Goal: Task Accomplishment & Management: Manage account settings

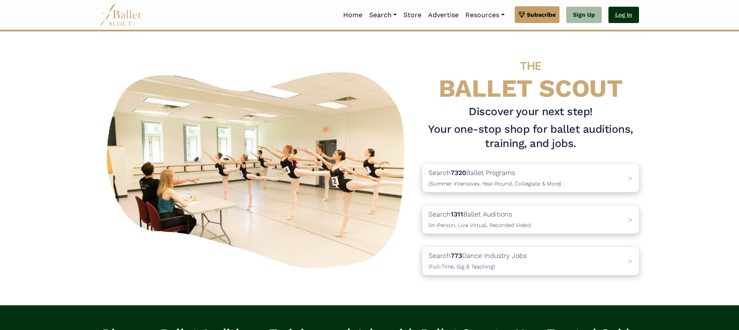
click at [628, 11] on link "Log In" at bounding box center [624, 15] width 31 height 17
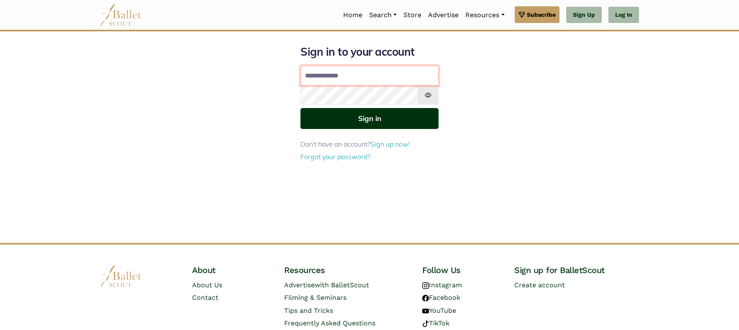
type input "**********"
click at [339, 119] on button "Sign in" at bounding box center [370, 118] width 138 height 21
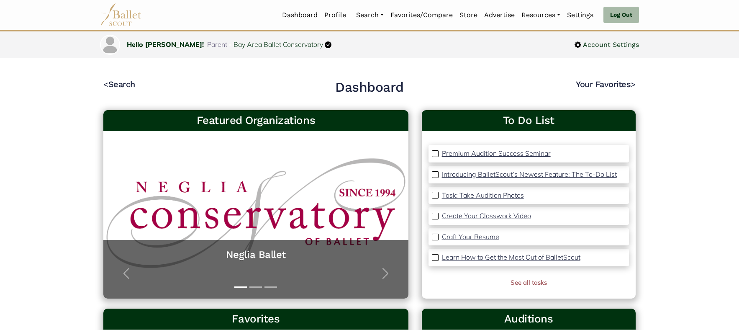
click at [434, 153] on img at bounding box center [435, 153] width 7 height 7
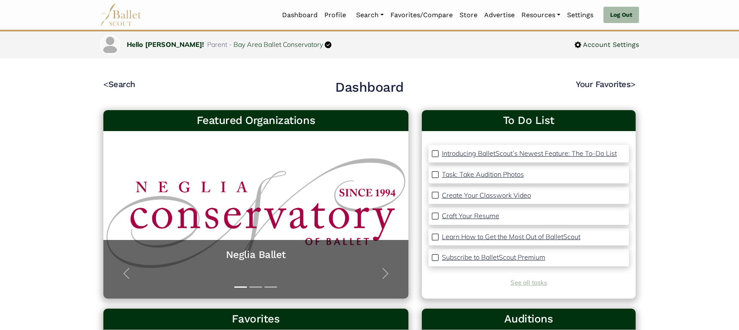
click at [537, 280] on link "See all tasks" at bounding box center [529, 282] width 36 height 8
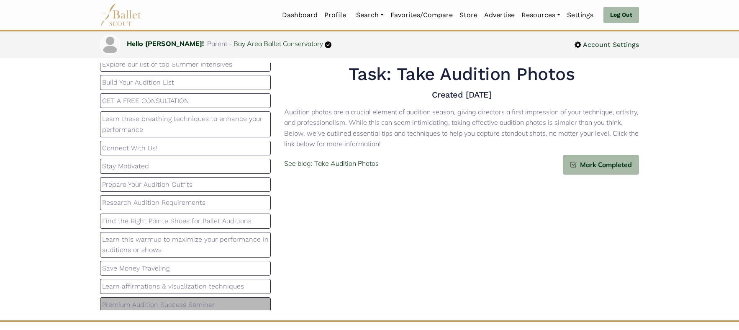
scroll to position [25, 0]
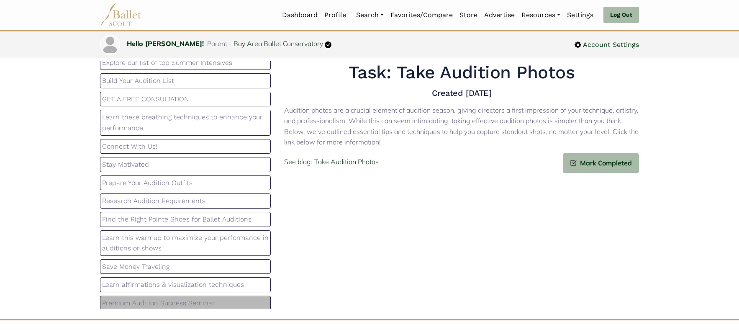
click at [165, 298] on p "Premium Audition Success Seminar" at bounding box center [185, 303] width 167 height 11
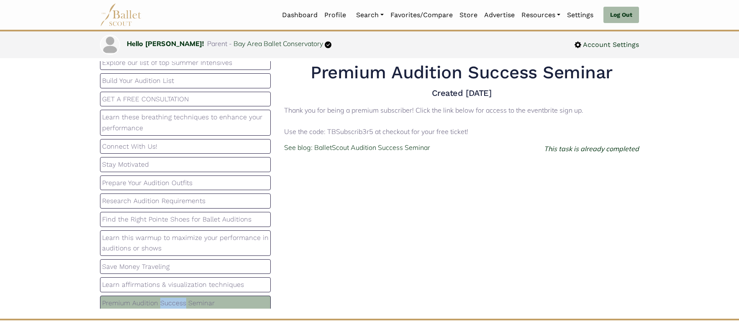
click at [165, 298] on p "Premium Audition Success Seminar" at bounding box center [185, 303] width 167 height 11
click at [343, 147] on p "See blog: BalletScout Audition Success Seminar" at bounding box center [357, 147] width 146 height 11
drag, startPoint x: 327, startPoint y: 131, endPoint x: 372, endPoint y: 133, distance: 44.4
click at [372, 133] on p "Thank you for being a premium subscriber! Click the link below for access to th…" at bounding box center [461, 121] width 355 height 32
copy p "TBSubscrib3r5"
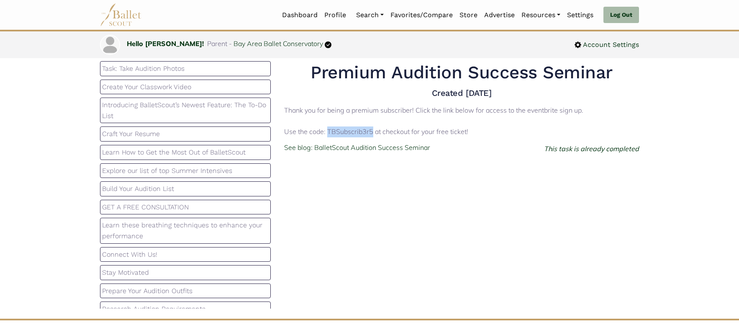
scroll to position [0, 0]
click at [166, 68] on p "Task: Take Audition Photos" at bounding box center [185, 68] width 167 height 11
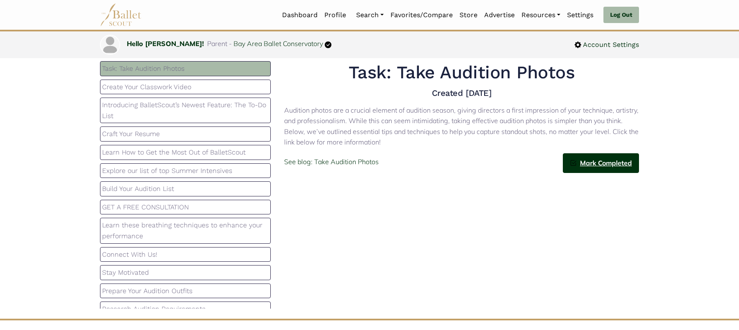
click at [593, 160] on span "Mark Completed" at bounding box center [604, 163] width 55 height 11
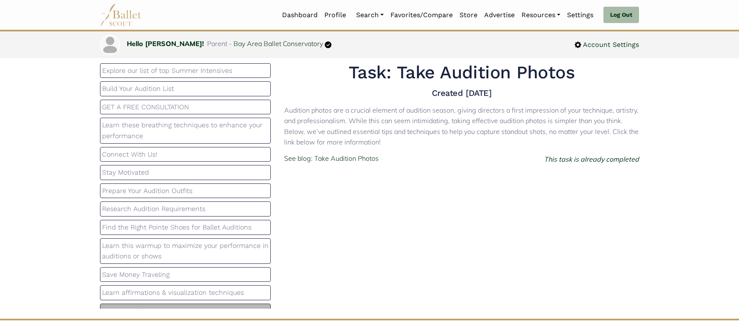
scroll to position [101, 0]
